Goal: Information Seeking & Learning: Find specific fact

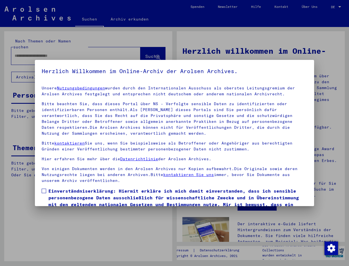
click at [43, 188] on mat-dialog-content "Unsere Nutzungsbedingungen wurden durch den Internationalen Ausschuss als obers…" at bounding box center [174, 158] width 279 height 154
click at [43, 189] on span at bounding box center [44, 191] width 5 height 5
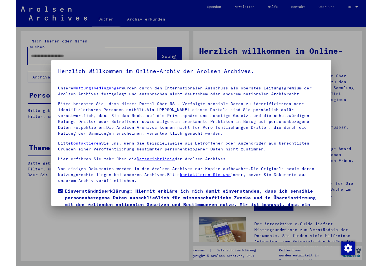
scroll to position [35, 0]
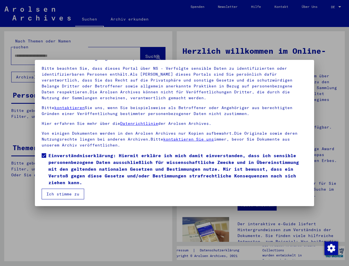
click at [51, 192] on button "Ich stimme zu" at bounding box center [63, 194] width 43 height 11
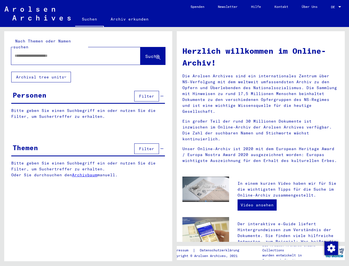
paste input "**********"
click at [150, 53] on span "Suche" at bounding box center [152, 56] width 14 height 6
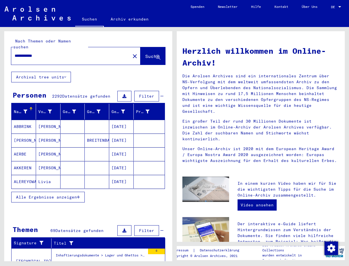
click at [55, 50] on div "**********" at bounding box center [67, 56] width 112 height 13
click at [48, 53] on input "**********" at bounding box center [69, 56] width 109 height 6
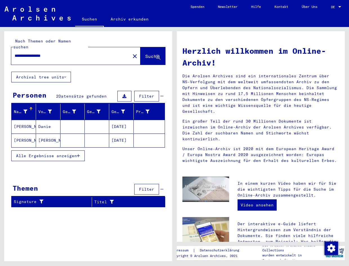
click at [89, 159] on div "Nachname Vorname Geburtsname Geburt‏ Geburtsdatum Prisoner # [PERSON_NAME] [DAT…" at bounding box center [88, 136] width 168 height 65
click at [88, 169] on div at bounding box center [88, 172] width 168 height 7
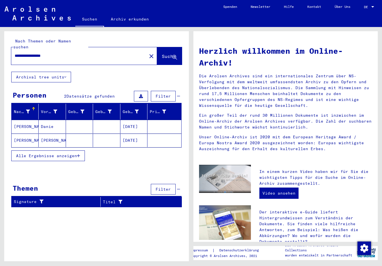
click at [78, 154] on icon "button" at bounding box center [78, 156] width 3 height 4
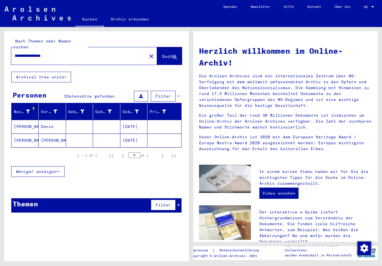
click at [132, 121] on mat-cell "[DATE]" at bounding box center [133, 127] width 27 height 14
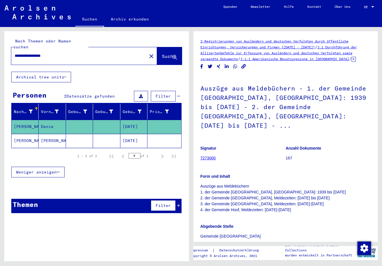
click at [133, 134] on mat-cell "[DATE]" at bounding box center [133, 141] width 27 height 14
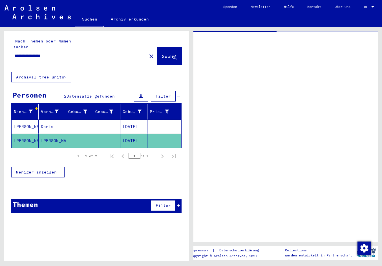
click at [133, 134] on mat-cell "[DATE]" at bounding box center [133, 141] width 27 height 14
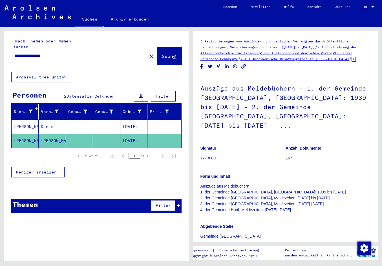
click at [134, 134] on mat-cell "[DATE]" at bounding box center [133, 141] width 27 height 14
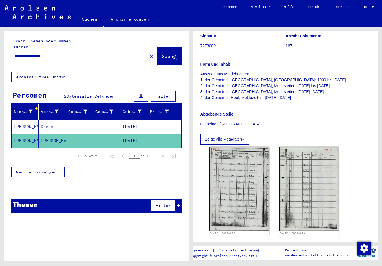
scroll to position [113, 0]
click at [348, 129] on div "Signatur 7273000 Anzahl Dokumente 167 Form und Inhalt Auszüge aus Meldebüchern …" at bounding box center [285, 86] width 170 height 115
drag, startPoint x: 65, startPoint y: 50, endPoint x: 14, endPoint y: 46, distance: 50.8
click at [14, 50] on div "**********" at bounding box center [77, 56] width 132 height 13
paste input "text"
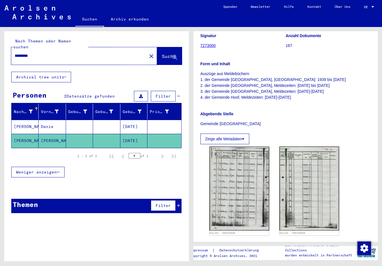
click at [162, 53] on span "Suche" at bounding box center [169, 56] width 14 height 6
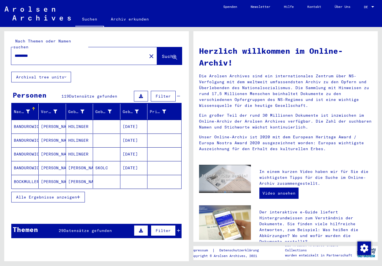
click at [78, 195] on icon "button" at bounding box center [78, 197] width 3 height 4
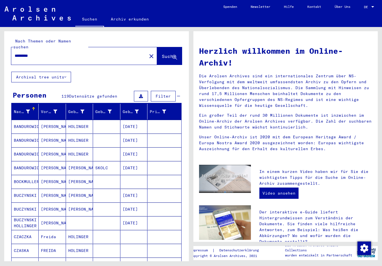
click at [43, 57] on div "********* close" at bounding box center [84, 55] width 146 height 17
click at [46, 53] on input "*********" at bounding box center [77, 56] width 125 height 6
type input "**********"
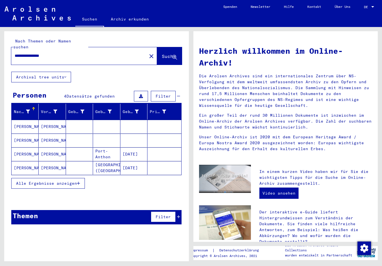
click at [131, 148] on mat-cell "[DATE]" at bounding box center [133, 155] width 27 height 14
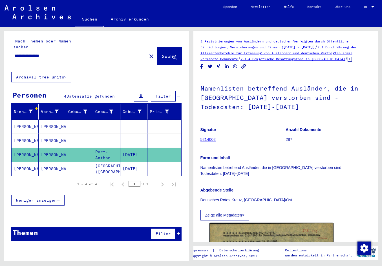
click at [144, 165] on mat-cell "[DATE]" at bounding box center [133, 169] width 27 height 14
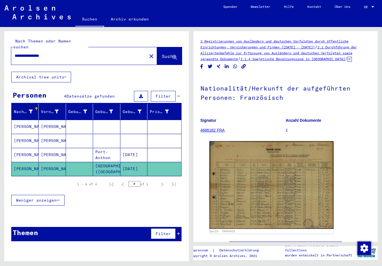
click at [136, 121] on mat-cell at bounding box center [133, 127] width 27 height 14
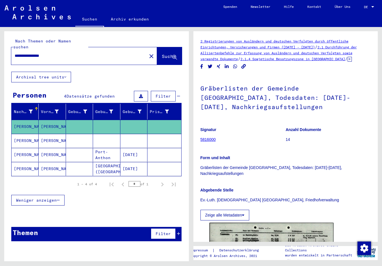
click at [130, 137] on mat-cell at bounding box center [133, 141] width 27 height 14
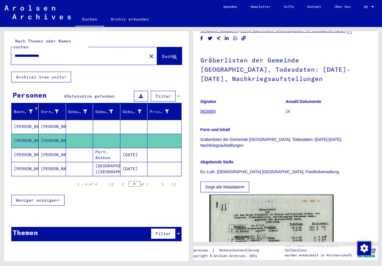
scroll to position [56, 0]
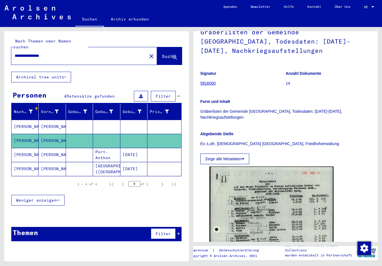
click at [141, 152] on mat-cell "[DATE]" at bounding box center [133, 155] width 27 height 14
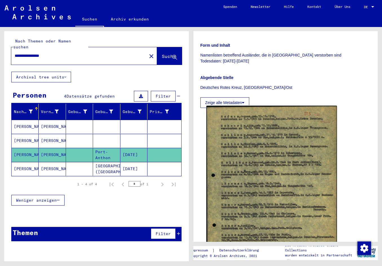
scroll to position [169, 0]
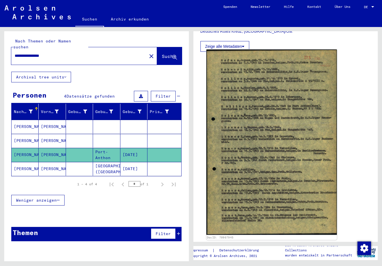
click at [231, 174] on img at bounding box center [271, 143] width 130 height 186
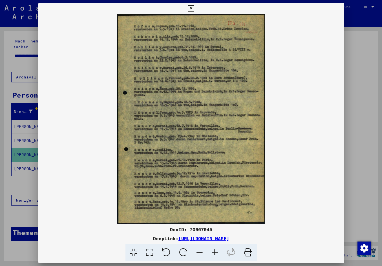
click at [215, 252] on icon at bounding box center [214, 252] width 15 height 17
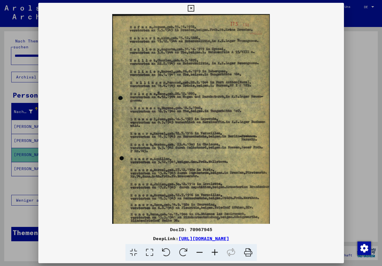
click at [215, 252] on icon at bounding box center [214, 252] width 15 height 17
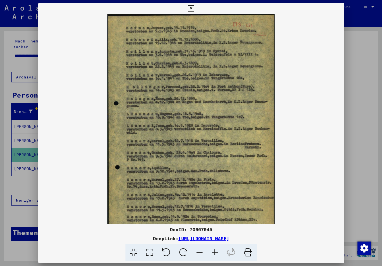
click at [215, 252] on icon at bounding box center [214, 252] width 15 height 17
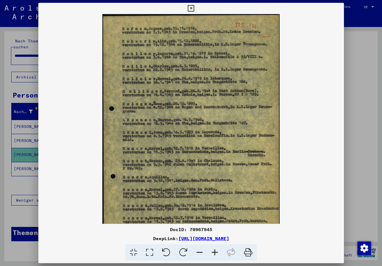
click at [215, 251] on icon at bounding box center [214, 252] width 15 height 17
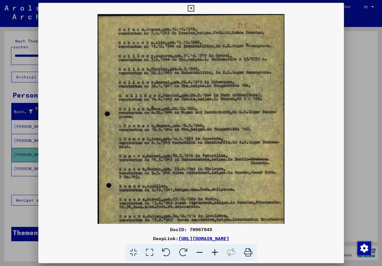
click at [215, 251] on icon at bounding box center [214, 252] width 15 height 17
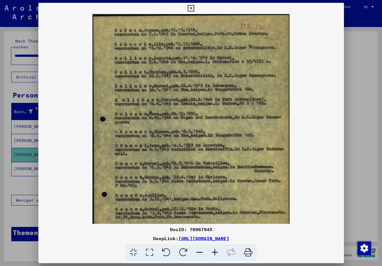
click at [215, 251] on icon at bounding box center [214, 252] width 15 height 17
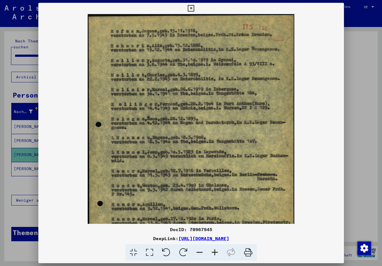
click at [215, 251] on icon at bounding box center [214, 252] width 15 height 17
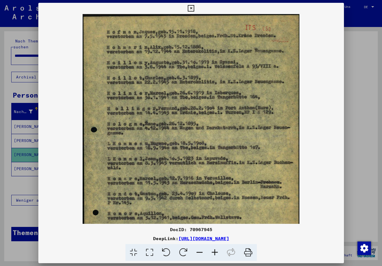
click at [215, 251] on icon at bounding box center [214, 252] width 15 height 17
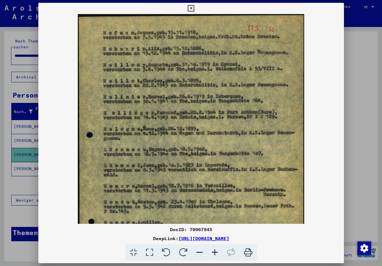
click at [215, 250] on icon at bounding box center [214, 252] width 15 height 17
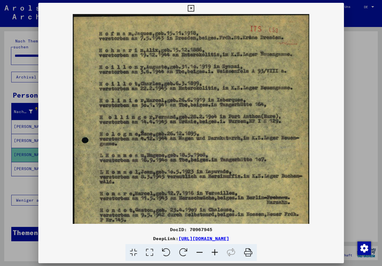
click at [7, 187] on div at bounding box center [191, 133] width 382 height 266
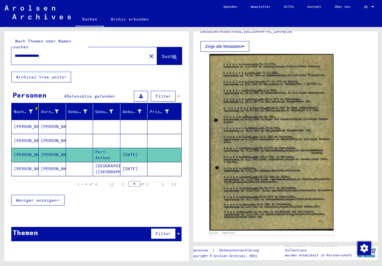
click at [19, 164] on mat-cell "[PERSON_NAME]" at bounding box center [25, 169] width 27 height 14
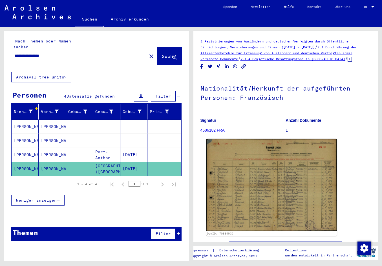
click at [216, 192] on img at bounding box center [271, 185] width 130 height 92
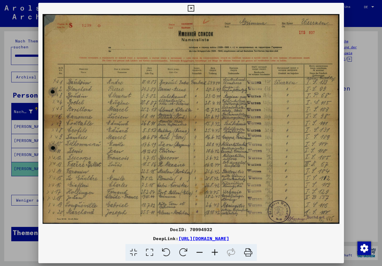
click at [217, 251] on icon at bounding box center [214, 252] width 15 height 17
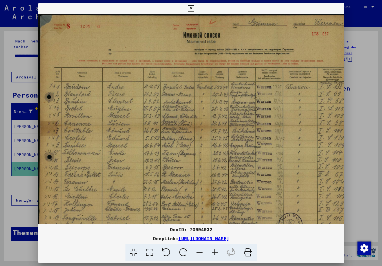
click at [217, 251] on icon at bounding box center [214, 252] width 15 height 17
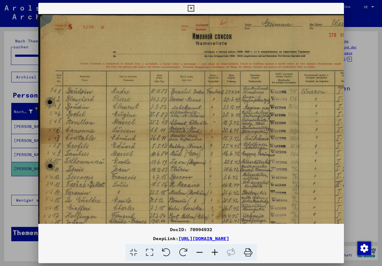
click at [217, 251] on icon at bounding box center [214, 252] width 15 height 17
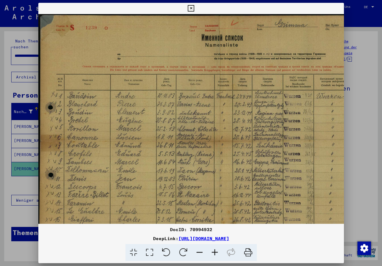
click at [217, 251] on icon at bounding box center [214, 252] width 15 height 17
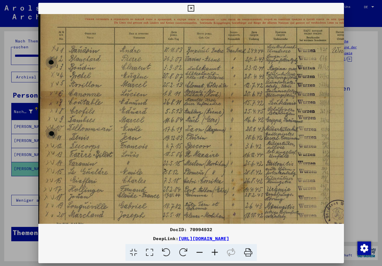
scroll to position [53, 0]
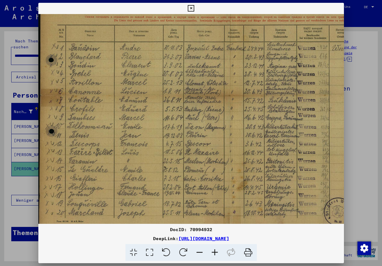
drag, startPoint x: 216, startPoint y: 188, endPoint x: 216, endPoint y: 135, distance: 52.7
click at [216, 135] on img at bounding box center [226, 94] width 376 height 266
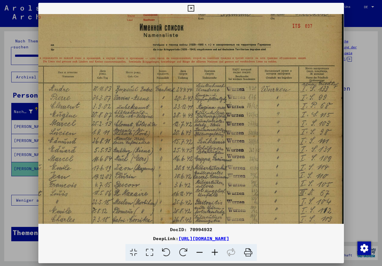
scroll to position [11, 71]
drag, startPoint x: 230, startPoint y: 192, endPoint x: 126, endPoint y: 234, distance: 111.8
click at [126, 234] on div "DocID: 70994932 DeepLink: [URL][DOMAIN_NAME]" at bounding box center [190, 132] width 305 height 259
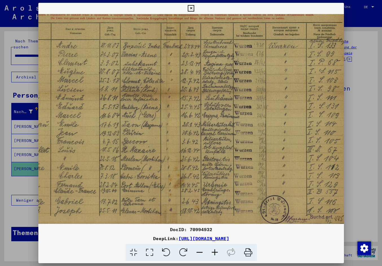
scroll to position [56, 63]
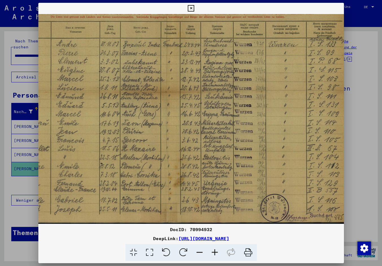
drag, startPoint x: 127, startPoint y: 198, endPoint x: 134, endPoint y: 148, distance: 49.9
click at [134, 148] on img at bounding box center [163, 91] width 376 height 266
click at [16, 206] on div at bounding box center [191, 133] width 382 height 266
